Goal: Task Accomplishment & Management: Complete application form

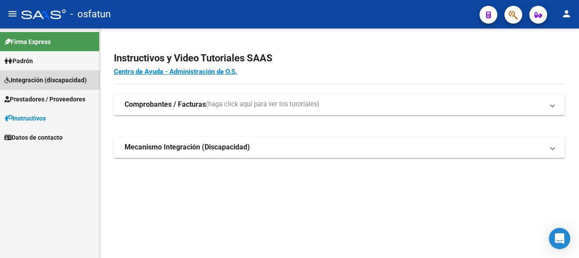
click at [60, 82] on span "Integración (discapacidad)" at bounding box center [45, 80] width 82 height 10
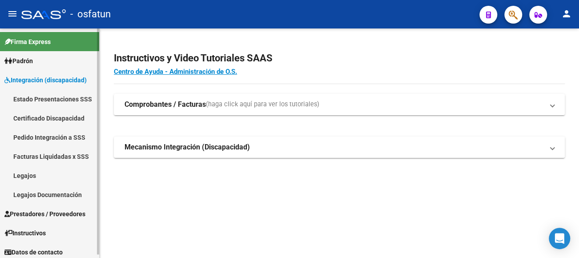
scroll to position [4, 0]
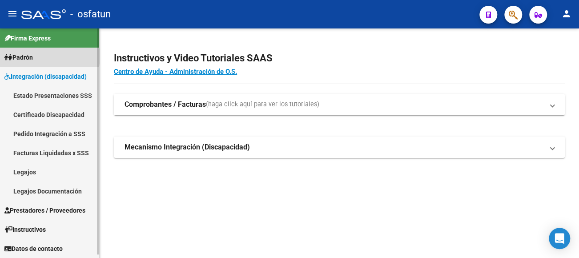
click at [40, 56] on link "Padrón" at bounding box center [49, 57] width 99 height 19
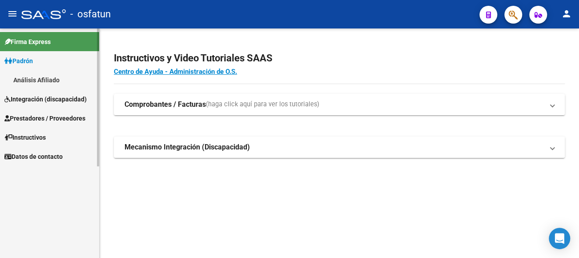
scroll to position [0, 0]
click at [48, 55] on link "Padrón" at bounding box center [49, 60] width 99 height 19
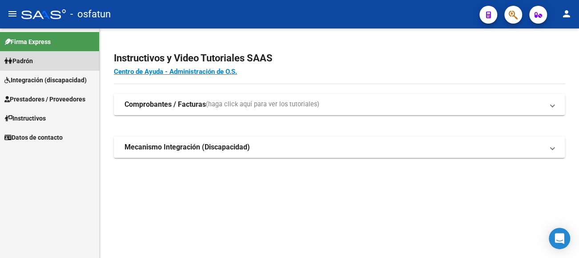
click at [50, 60] on link "Padrón" at bounding box center [49, 60] width 99 height 19
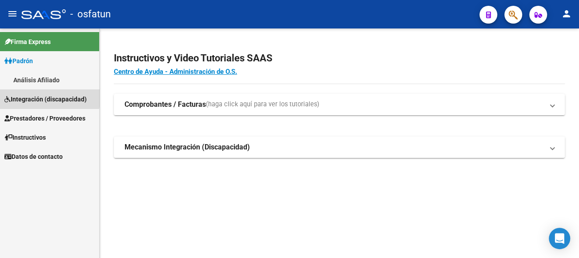
click at [40, 96] on span "Integración (discapacidad)" at bounding box center [45, 99] width 82 height 10
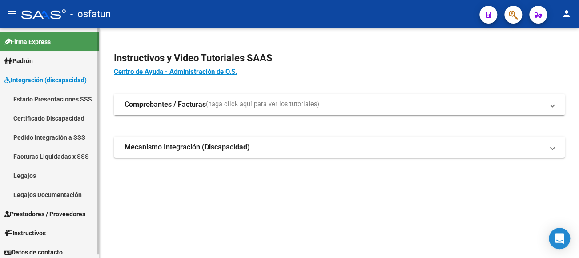
scroll to position [4, 0]
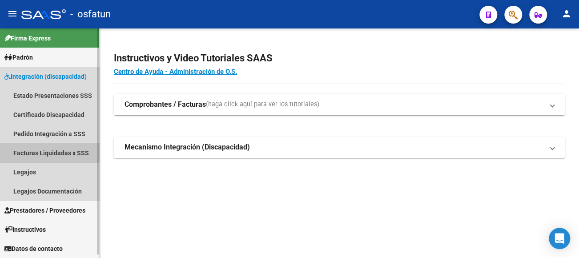
click at [39, 148] on link "Facturas Liquidadas x SSS" at bounding box center [49, 152] width 99 height 19
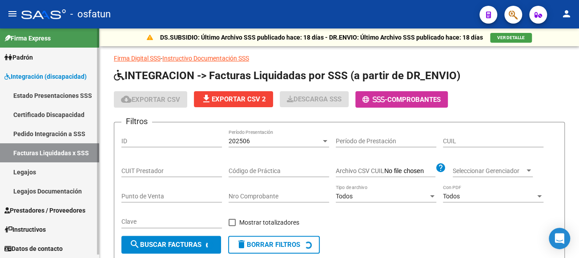
click at [54, 134] on link "Pedido Integración a SSS" at bounding box center [49, 133] width 99 height 19
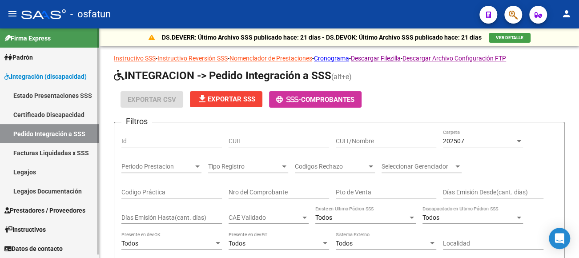
click at [56, 208] on span "Prestadores / Proveedores" at bounding box center [44, 210] width 81 height 10
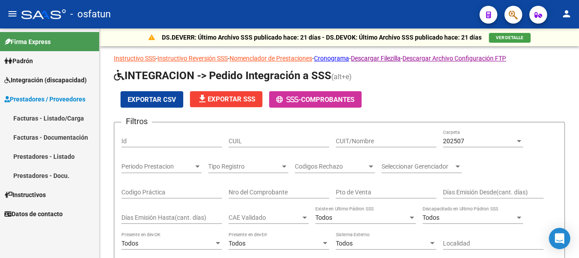
click at [56, 117] on link "Facturas - Listado/Carga" at bounding box center [49, 117] width 99 height 19
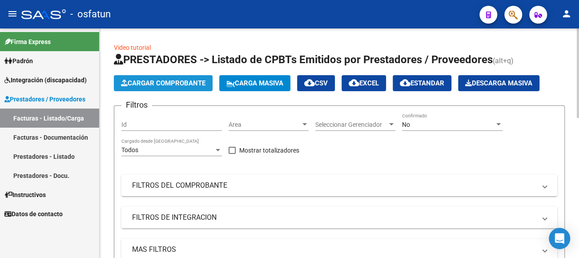
click at [158, 80] on span "Cargar Comprobante" at bounding box center [163, 83] width 84 height 8
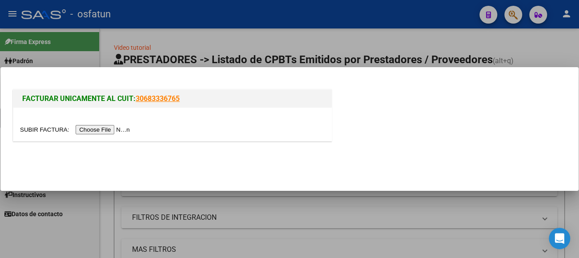
click at [124, 130] on input "file" at bounding box center [76, 129] width 112 height 9
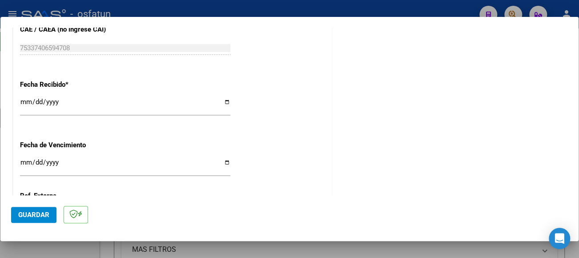
scroll to position [531, 0]
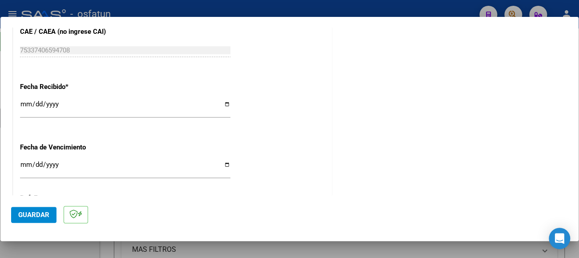
click at [22, 162] on input "Ingresar la fecha" at bounding box center [125, 168] width 210 height 14
type input "[DATE]"
click at [37, 213] on span "Guardar" at bounding box center [33, 215] width 31 height 8
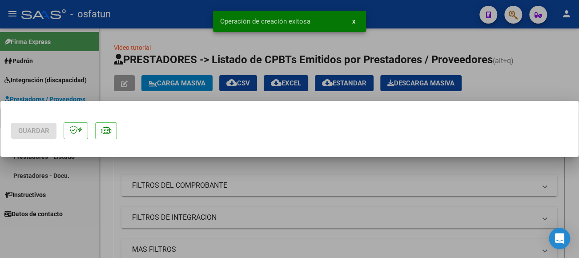
scroll to position [0, 0]
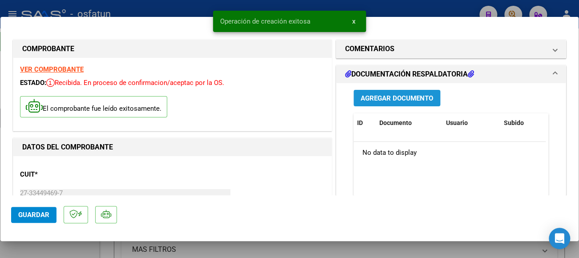
click at [408, 98] on span "Agregar Documento" at bounding box center [397, 98] width 72 height 8
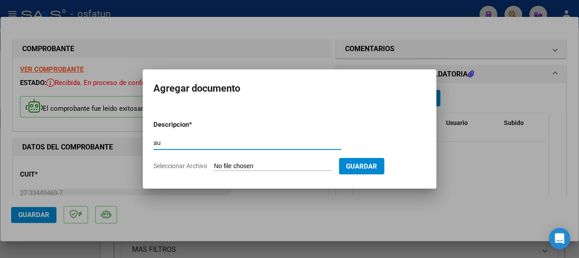
type input "a"
type input "Presupuesto autorizado+asistencia"
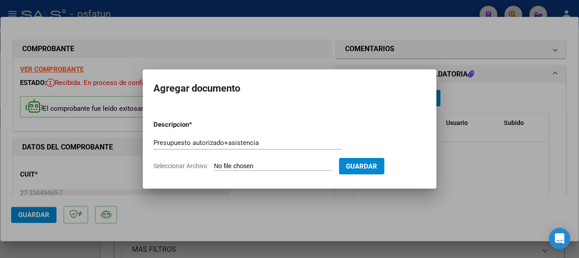
click at [254, 163] on input "Seleccionar Archivo" at bounding box center [273, 166] width 118 height 8
type input "C:\fakepath\CamScanner [DATE] 11.49 (1).pdf"
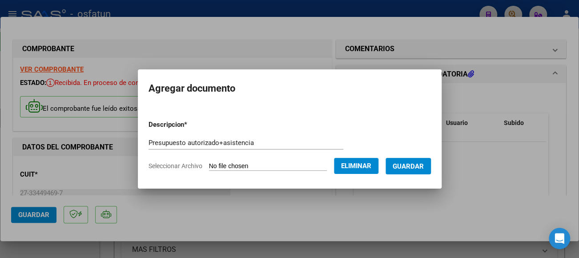
click at [423, 163] on span "Guardar" at bounding box center [408, 166] width 31 height 8
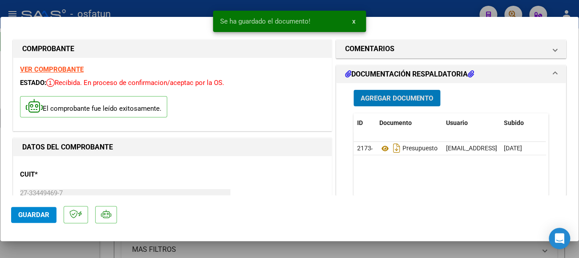
click at [37, 217] on span "Guardar" at bounding box center [33, 215] width 31 height 8
type input "$ 0,00"
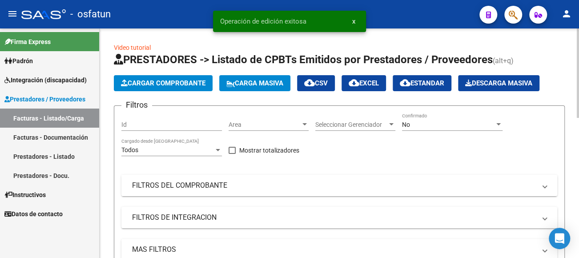
scroll to position [44, 0]
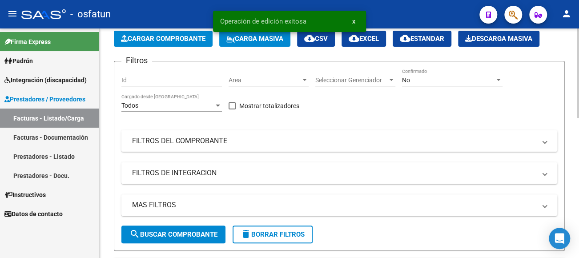
click at [205, 142] on mat-panel-title "FILTROS DEL COMPROBANTE" at bounding box center [334, 141] width 404 height 10
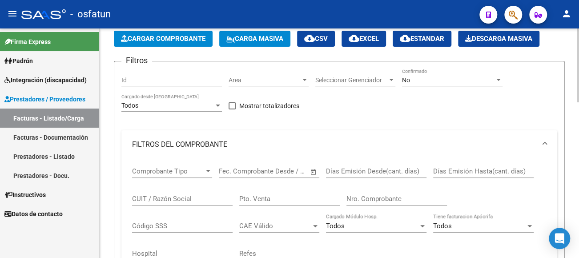
click at [172, 195] on input "CUIT / Razón Social" at bounding box center [182, 199] width 100 height 8
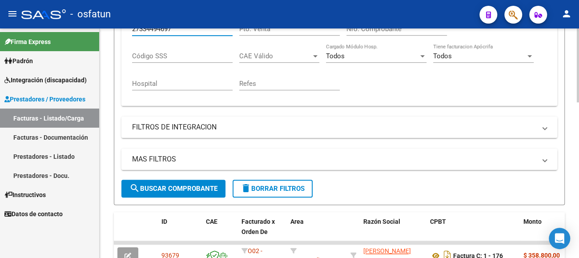
scroll to position [222, 0]
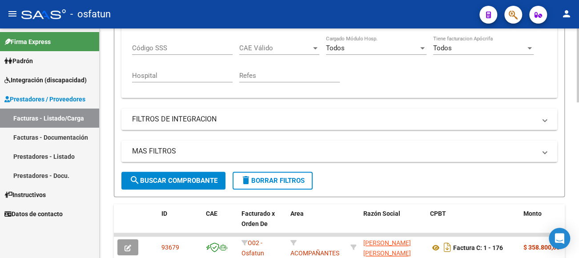
type input "27334494697"
click at [196, 178] on span "search Buscar Comprobante" at bounding box center [173, 180] width 88 height 8
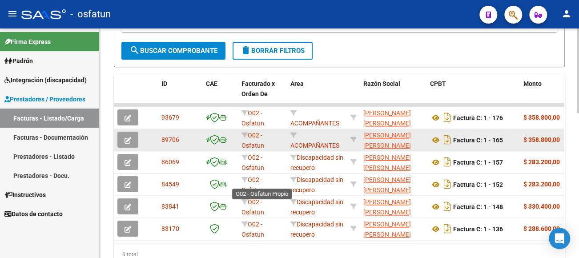
scroll to position [356, 0]
